Goal: Transaction & Acquisition: Purchase product/service

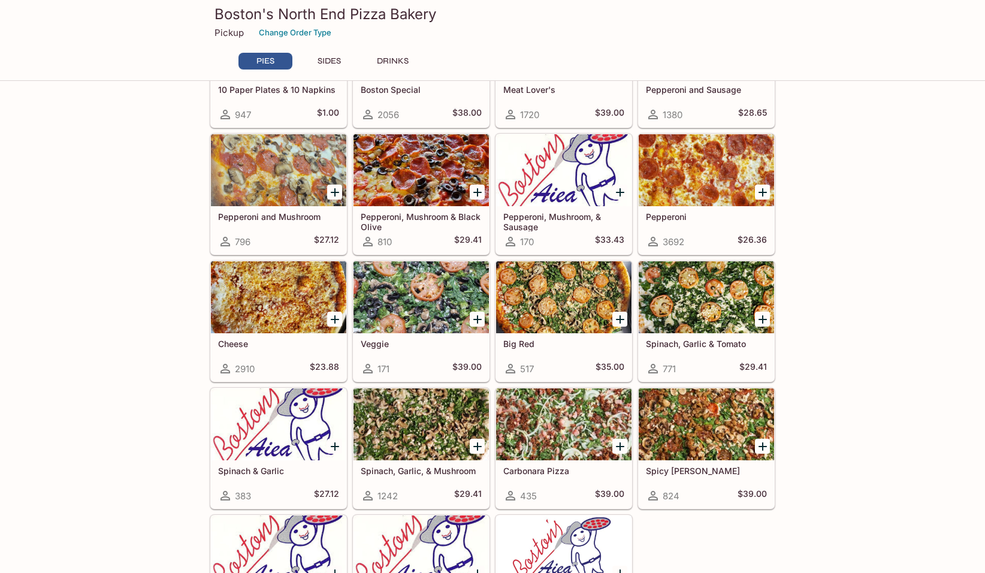
scroll to position [60, 0]
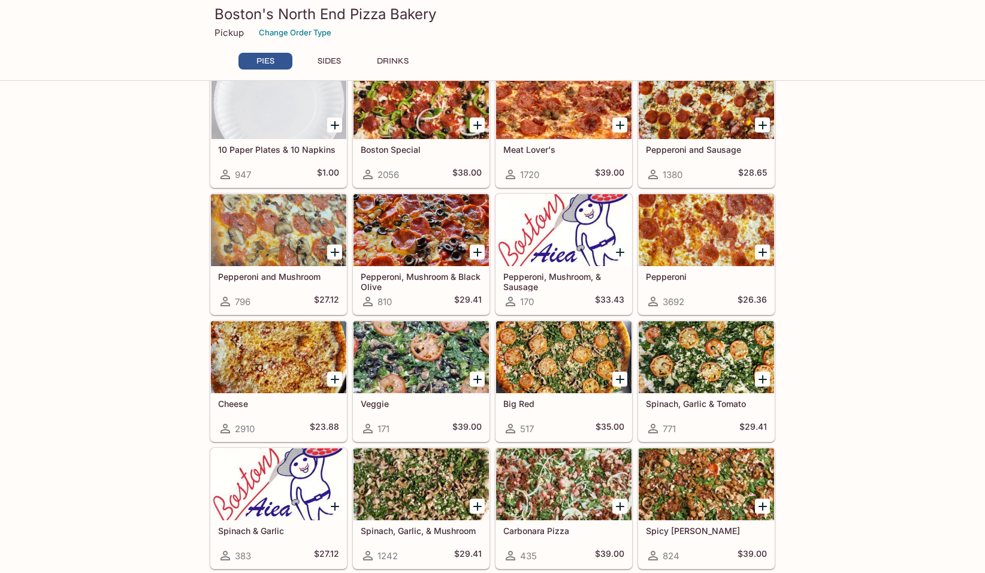
click at [704, 267] on div "Pepperoni 3692 $26.36" at bounding box center [706, 290] width 135 height 48
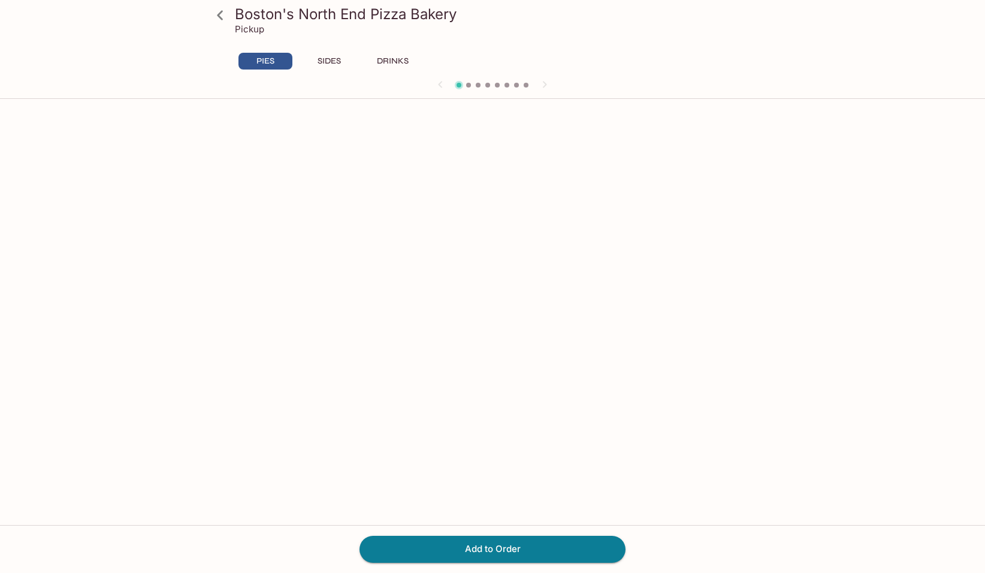
scroll to position [104, 0]
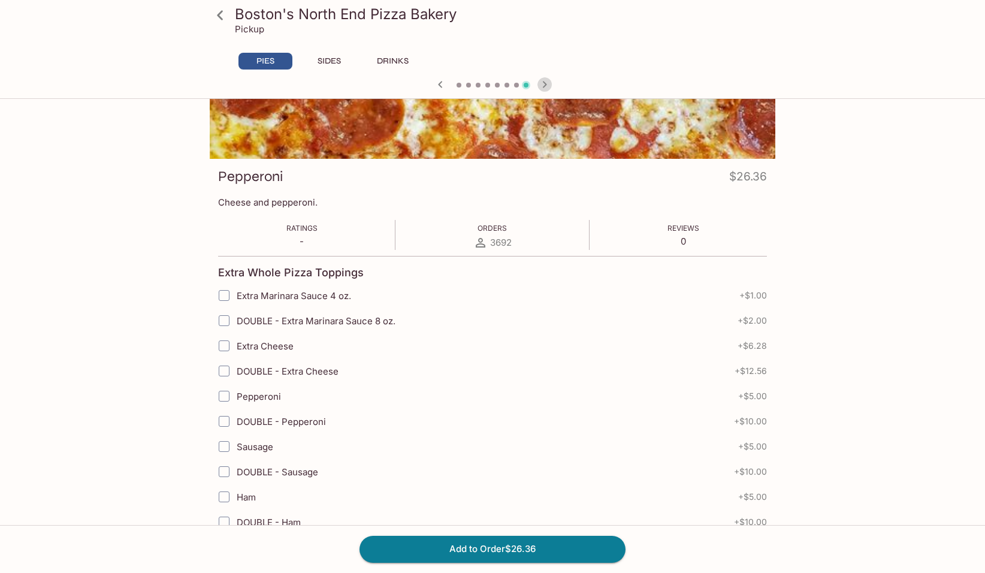
click at [547, 83] on icon "button" at bounding box center [545, 84] width 14 height 14
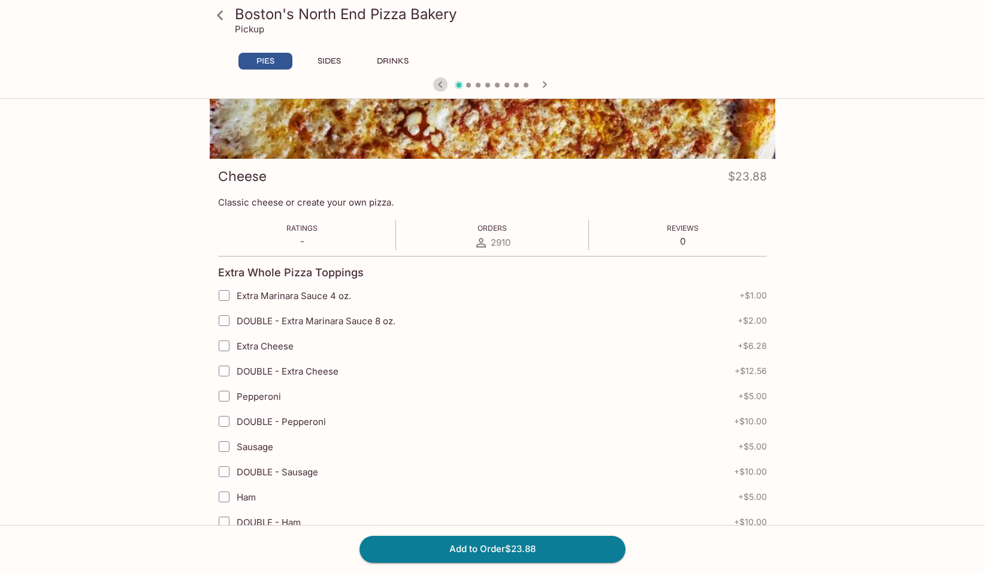
click at [442, 80] on icon "button" at bounding box center [440, 84] width 14 height 14
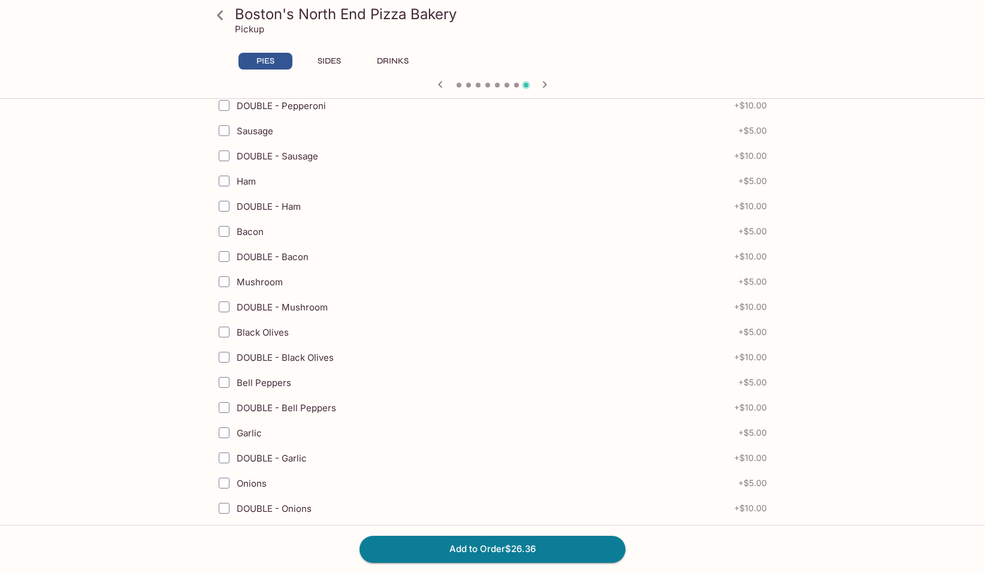
scroll to position [779, 0]
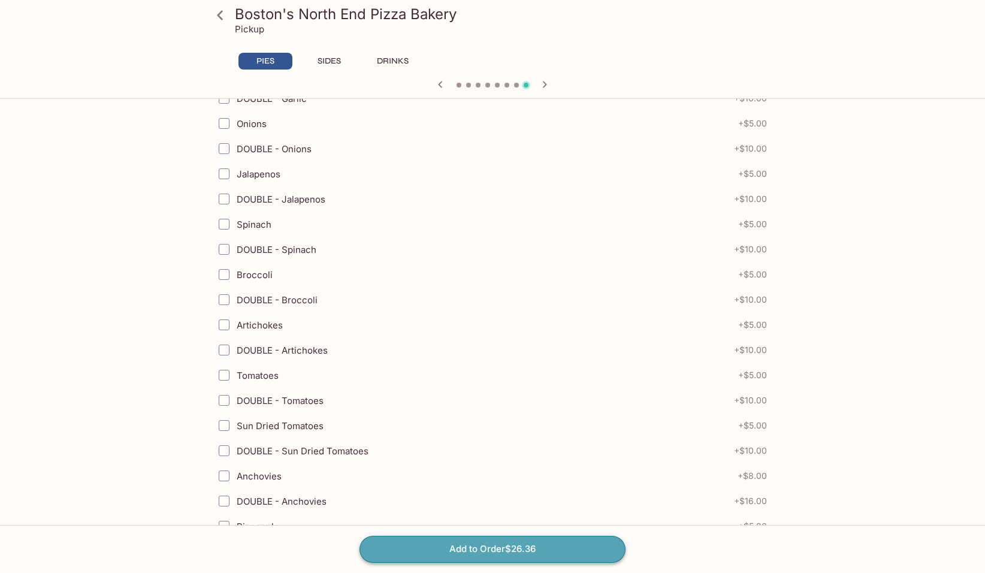
click at [579, 547] on button "Add to Order $26.36" at bounding box center [493, 549] width 266 height 26
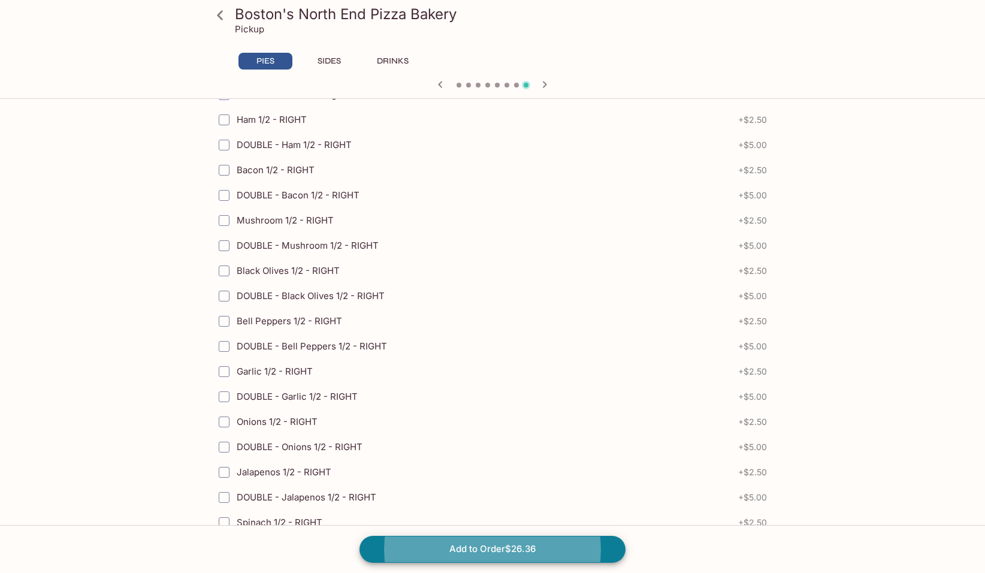
scroll to position [2609, 0]
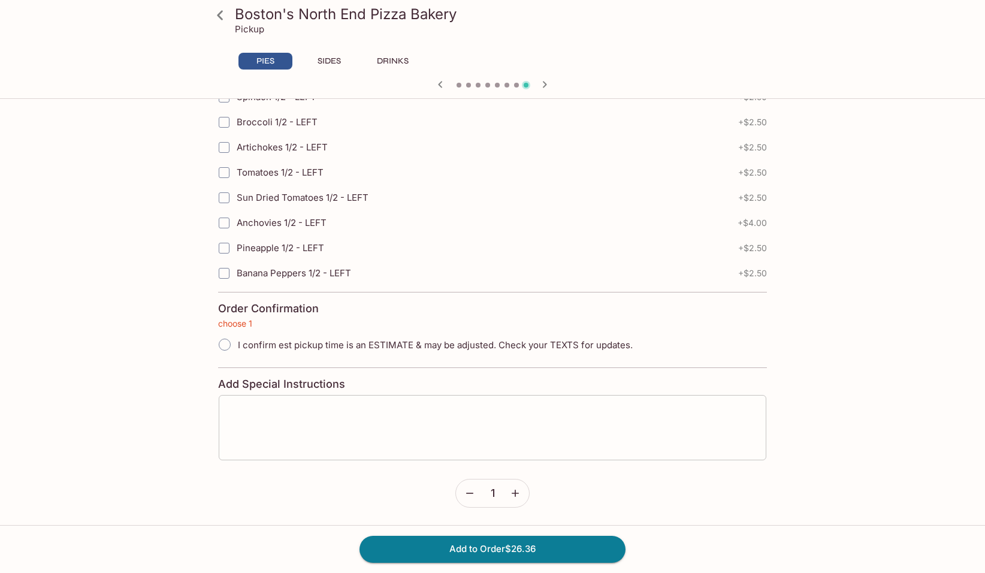
click at [392, 439] on textarea at bounding box center [492, 428] width 531 height 46
click at [219, 18] on icon at bounding box center [220, 15] width 21 height 21
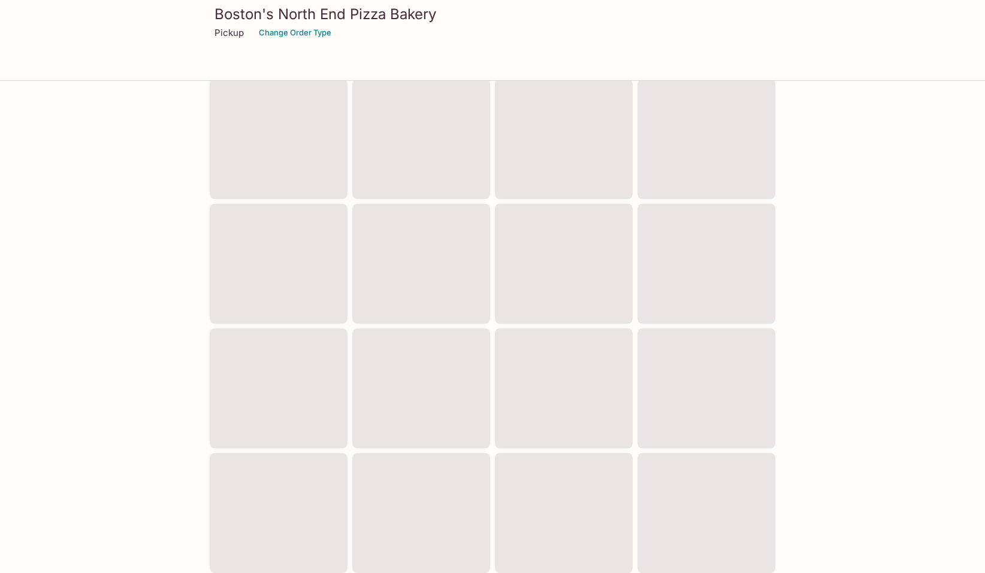
scroll to position [296, 0]
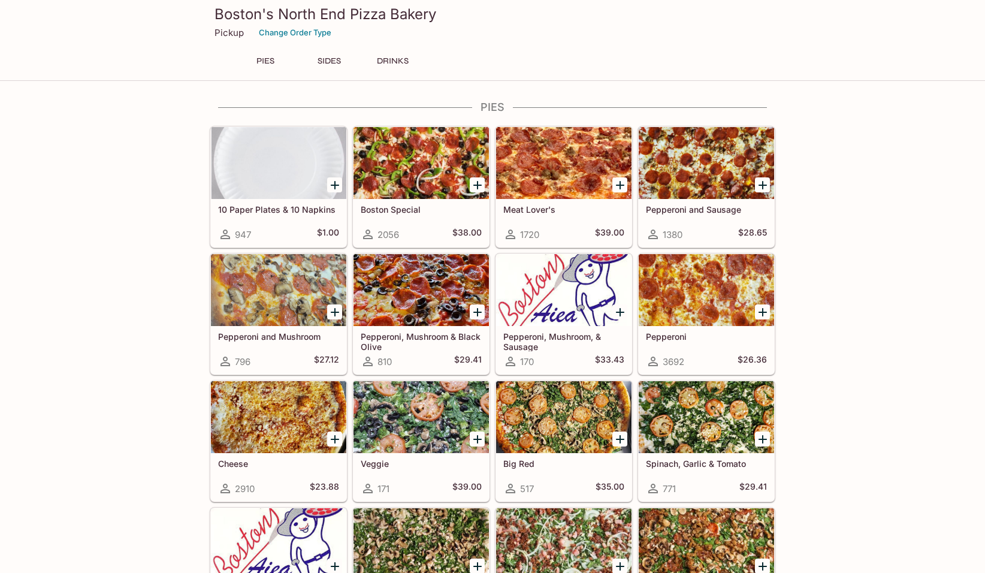
click at [705, 313] on div at bounding box center [706, 290] width 135 height 72
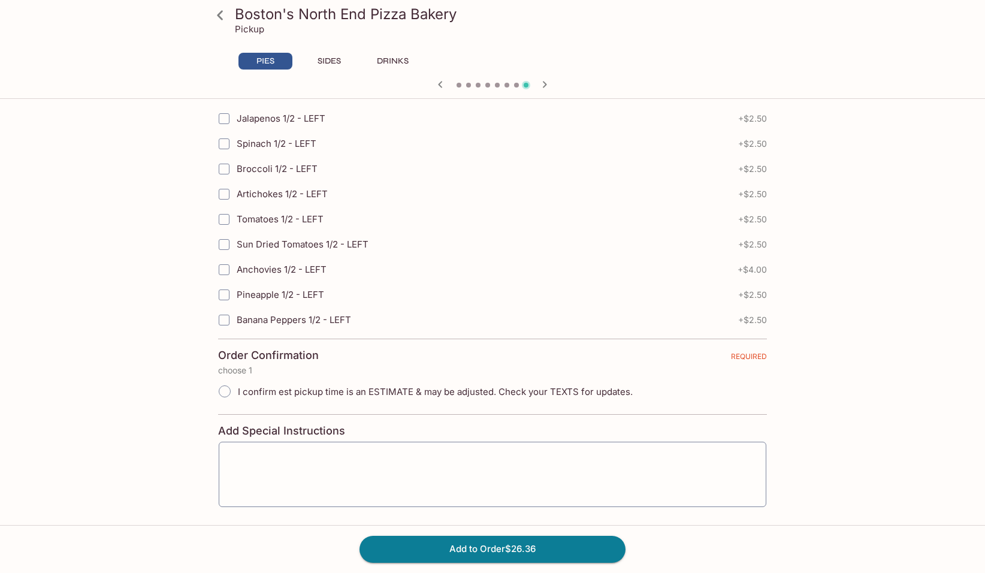
scroll to position [2609, 0]
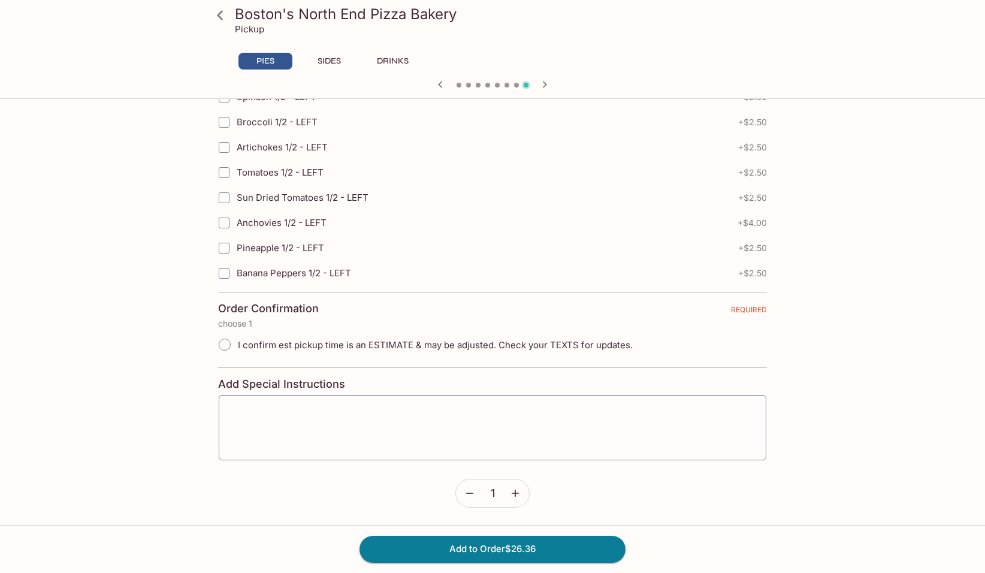
click at [256, 345] on span "I confirm est pickup time is an ESTIMATE & may be adjusted. Check your TEXTS fo…" at bounding box center [435, 344] width 395 height 11
click at [237, 345] on input "I confirm est pickup time is an ESTIMATE & may be adjusted. Check your TEXTS fo…" at bounding box center [224, 344] width 25 height 25
radio input "true"
click at [333, 415] on textarea at bounding box center [492, 428] width 531 height 46
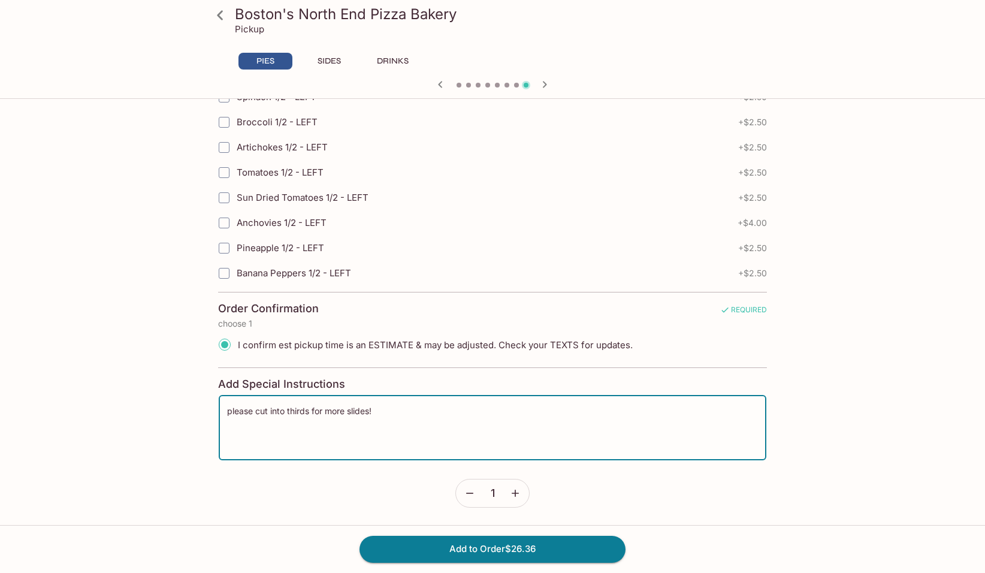
type textarea "please cut into thirds for more slides!"
click at [511, 499] on icon "button" at bounding box center [515, 493] width 12 height 12
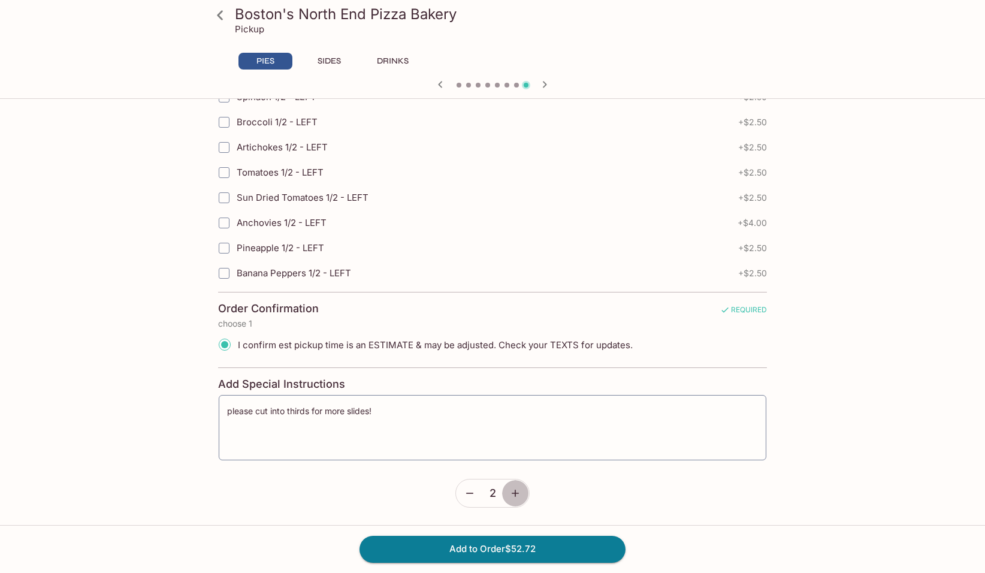
click at [511, 499] on icon "button" at bounding box center [515, 493] width 12 height 12
click at [522, 490] on button "button" at bounding box center [516, 493] width 28 height 28
click at [537, 554] on button "Add to Order $158.16" at bounding box center [493, 549] width 266 height 26
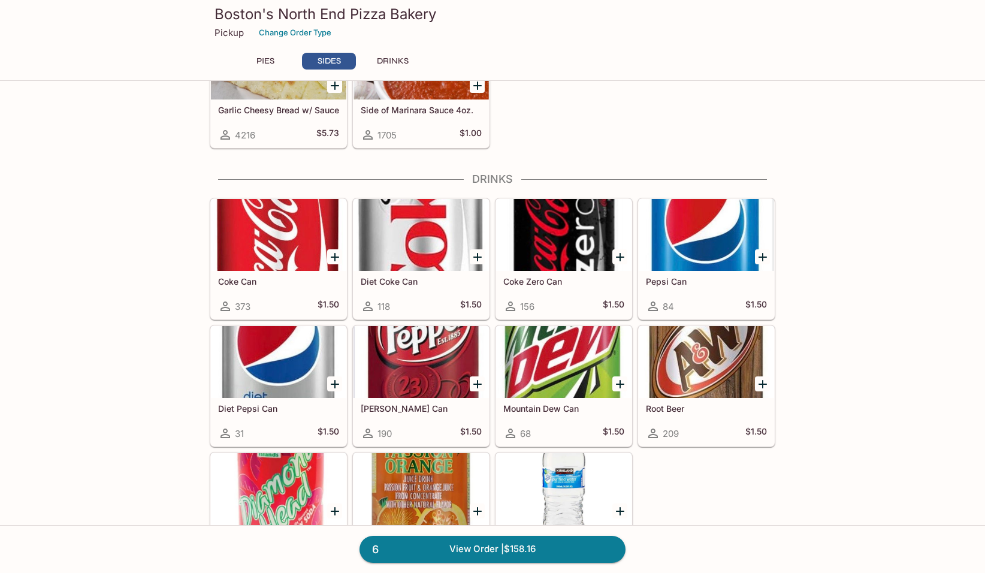
scroll to position [840, 0]
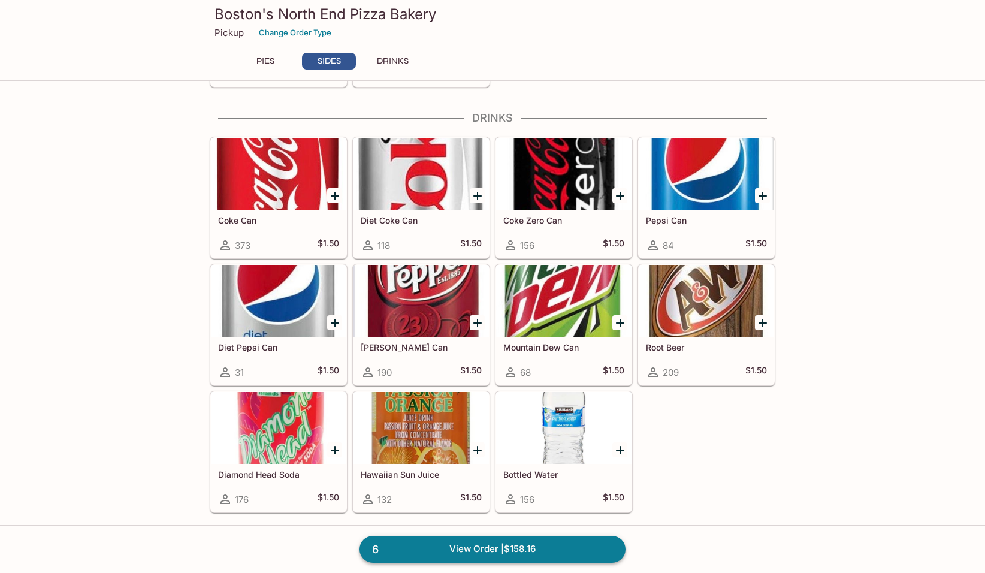
click at [515, 544] on link "6 View Order | $158.16" at bounding box center [493, 549] width 266 height 26
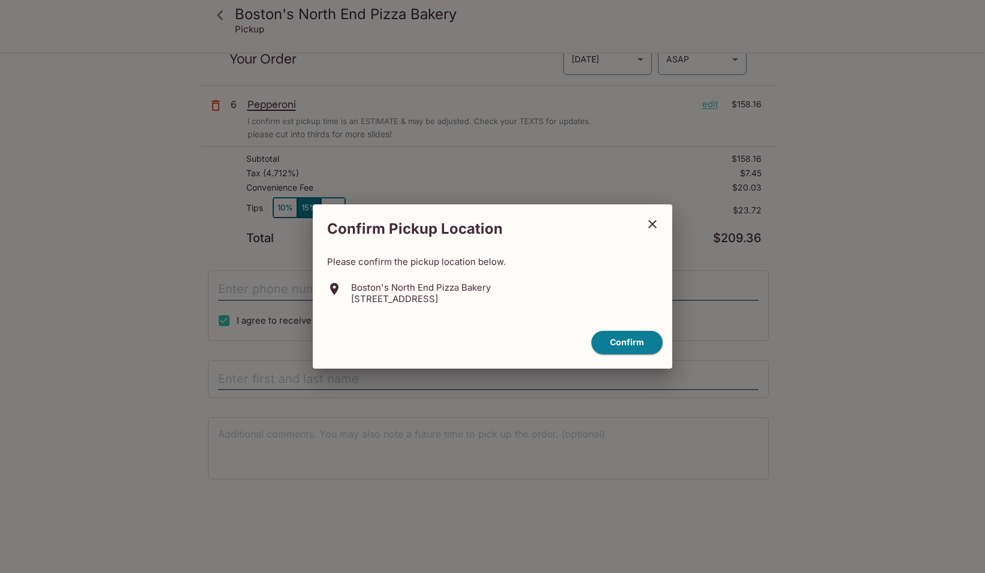
scroll to position [54, 0]
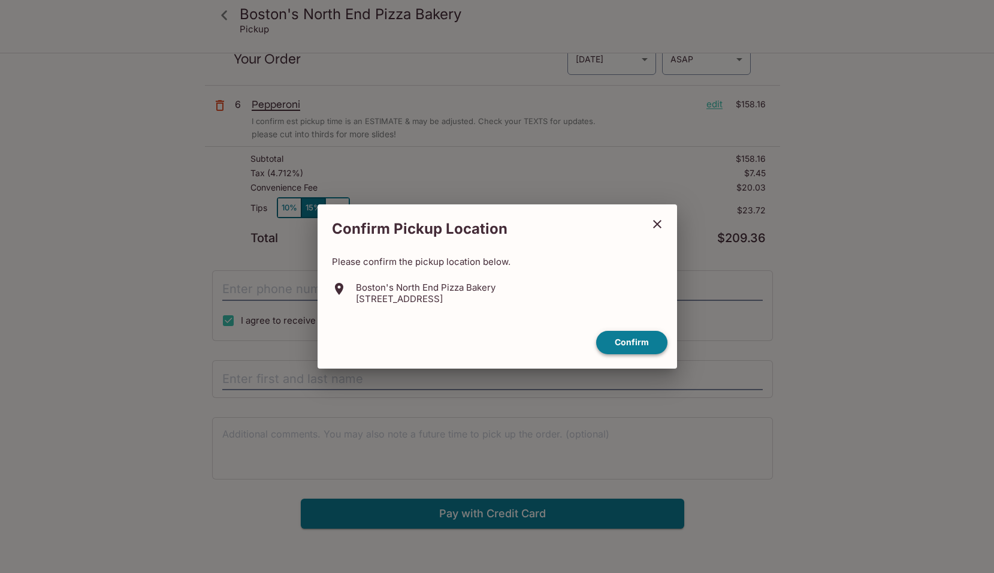
drag, startPoint x: 628, startPoint y: 342, endPoint x: 644, endPoint y: 340, distance: 15.6
click at [644, 340] on button "Confirm" at bounding box center [631, 342] width 71 height 23
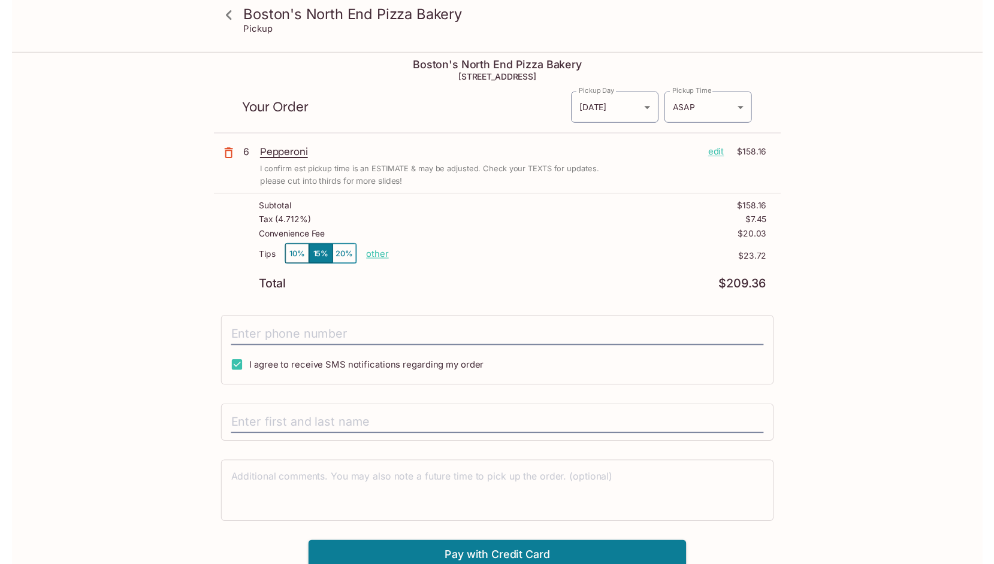
scroll to position [0, 0]
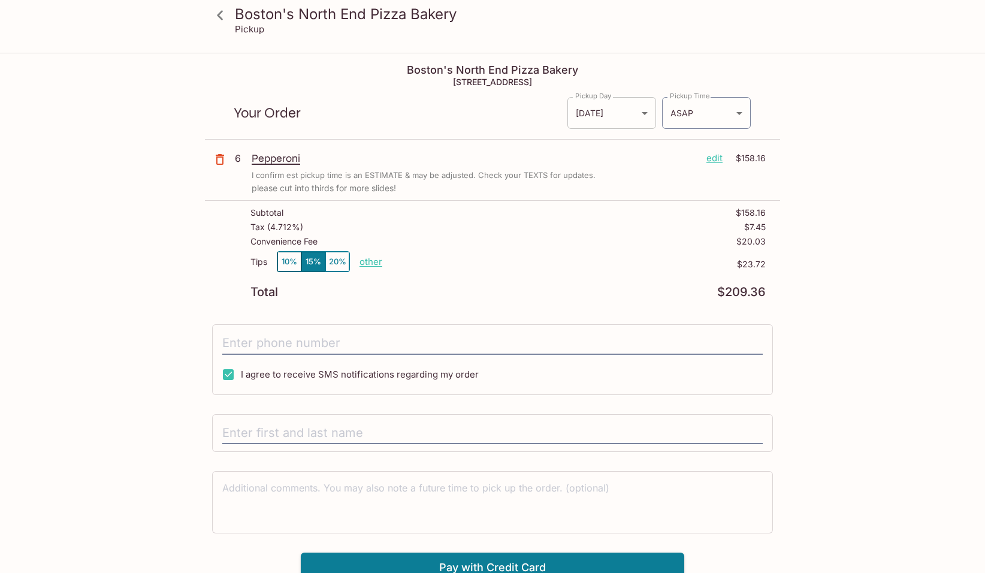
click at [632, 114] on body "Boston's North End Pizza Bakery Pickup Boston's North End Pizza Bakery 98-302 K…" at bounding box center [492, 340] width 985 height 573
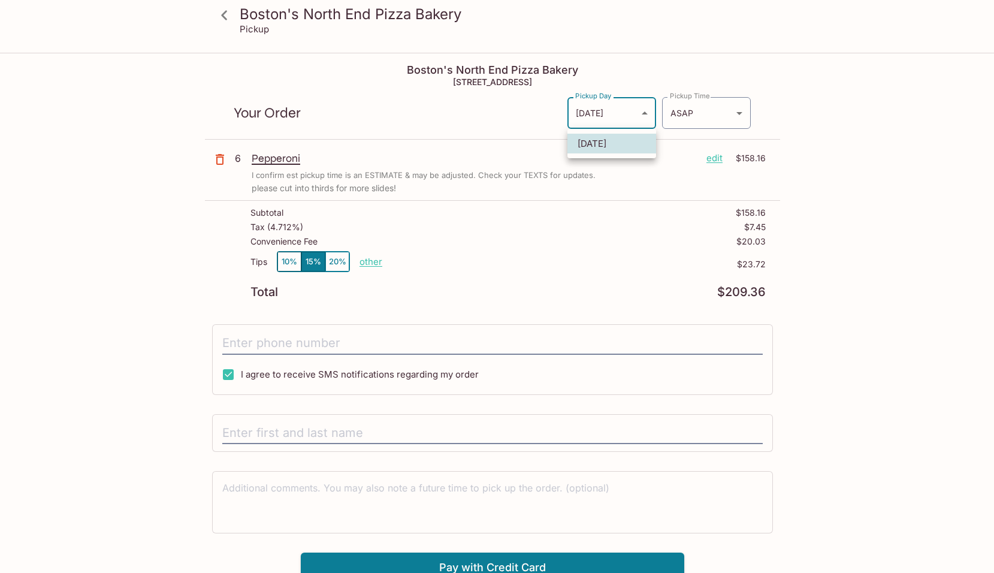
click at [644, 116] on div at bounding box center [497, 286] width 994 height 573
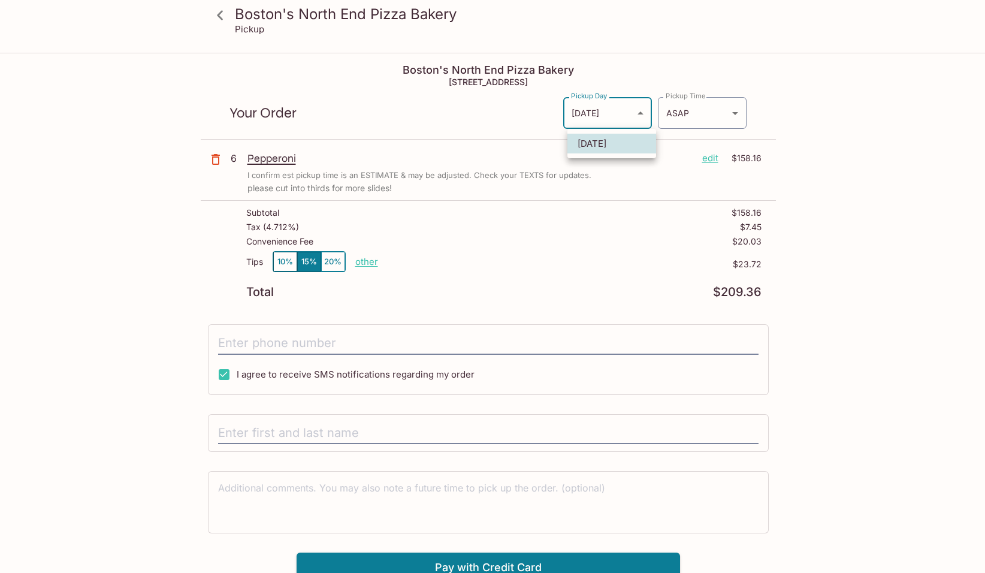
click at [644, 113] on body "Boston's North End Pizza Bakery Pickup Boston's North End Pizza Bakery 98-302 K…" at bounding box center [492, 340] width 985 height 573
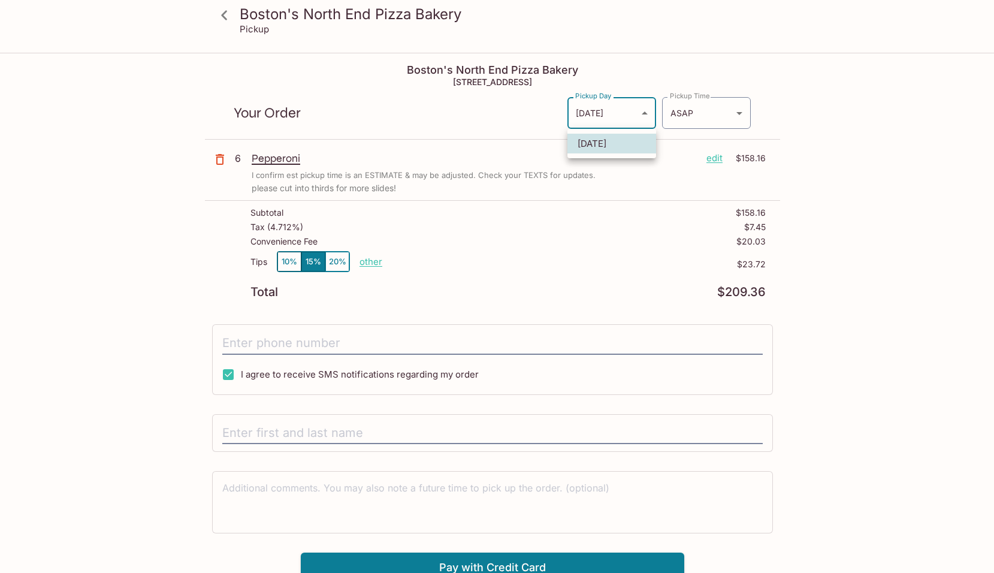
click at [691, 110] on div at bounding box center [497, 286] width 994 height 573
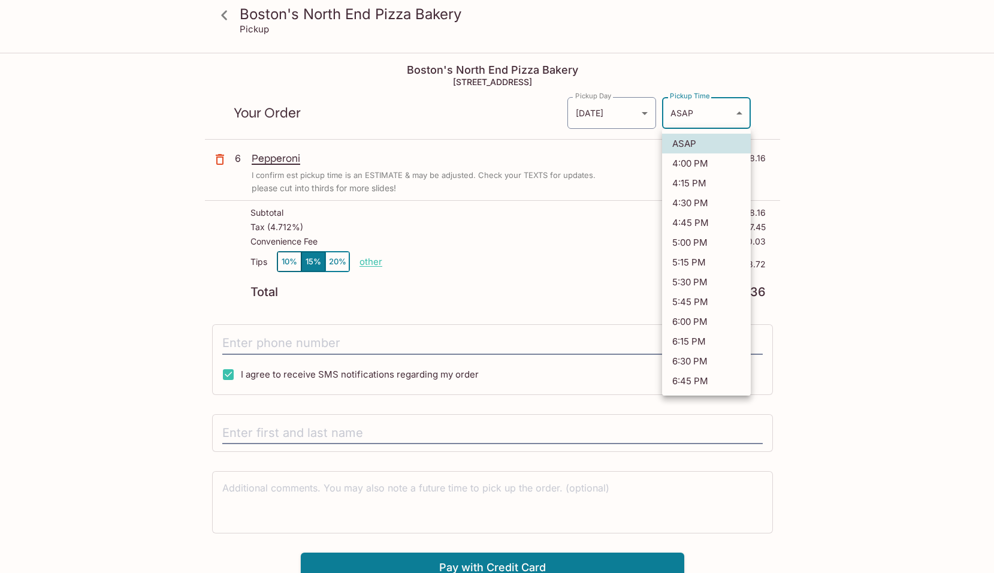
click at [689, 110] on body "Boston's North End Pizza Bakery Pickup Boston's North End Pizza Bakery 98-302 K…" at bounding box center [497, 340] width 994 height 573
click at [635, 114] on div at bounding box center [497, 286] width 994 height 573
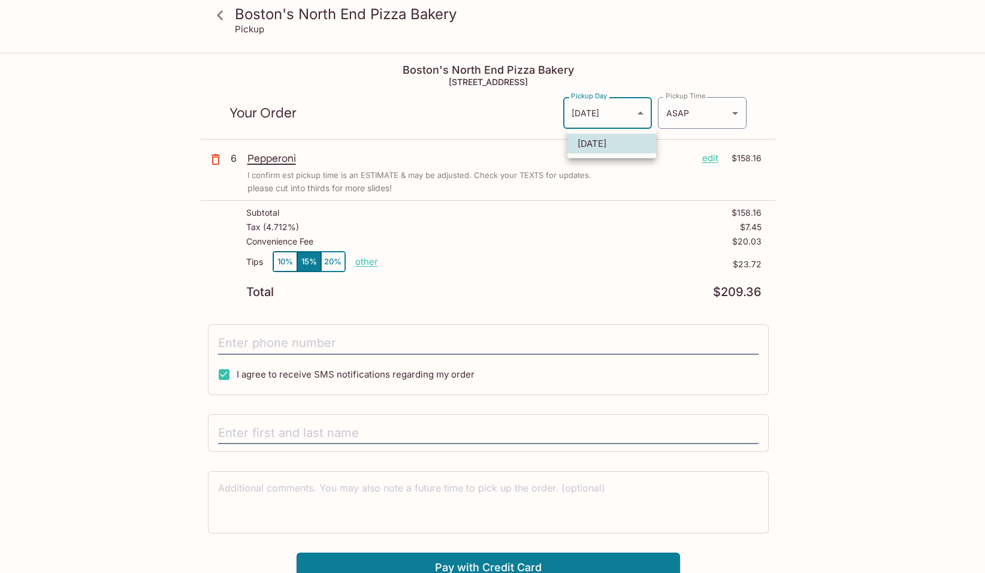
click at [648, 108] on body "Boston's North End Pizza Bakery Pickup Boston's North End Pizza Bakery 98-302 K…" at bounding box center [492, 340] width 985 height 573
